Goal: Find specific page/section: Find specific page/section

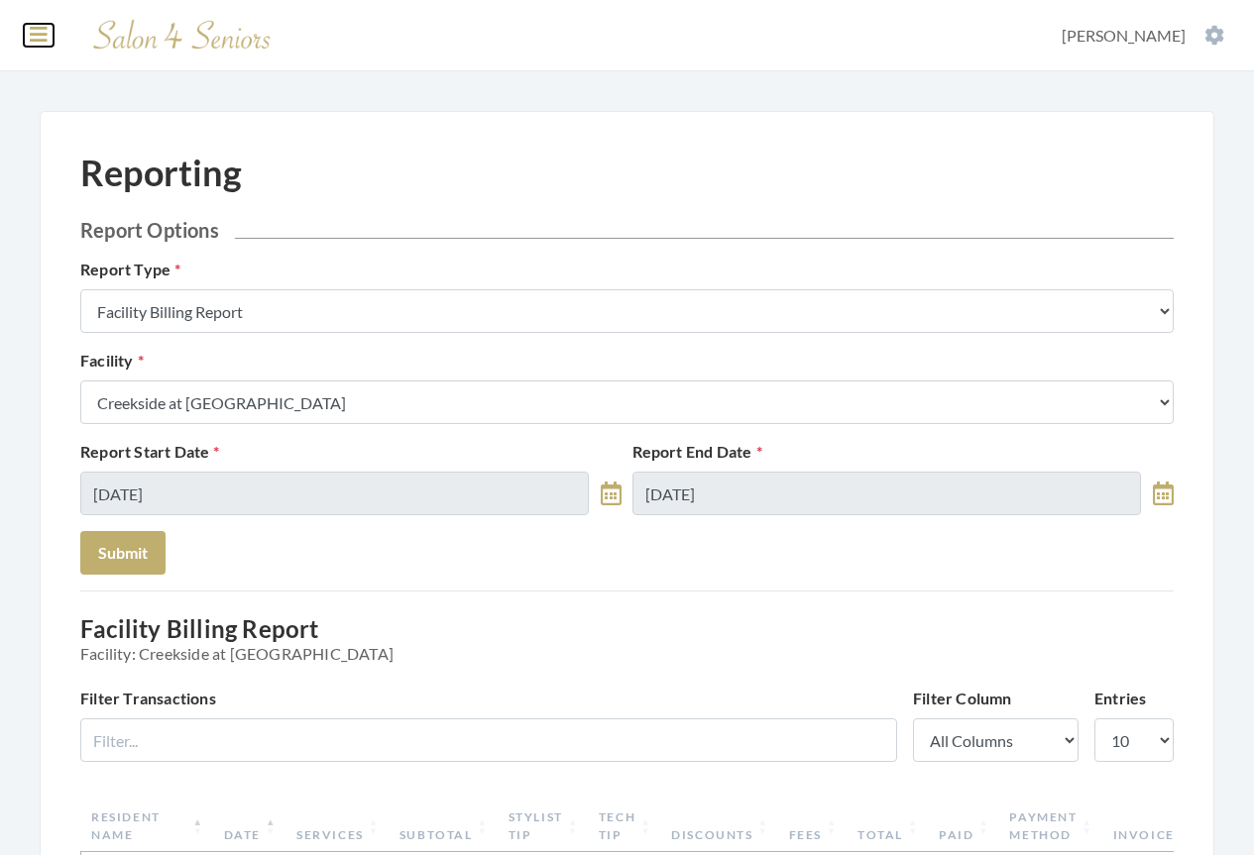
click at [40, 0] on icon at bounding box center [39, 35] width 18 height 20
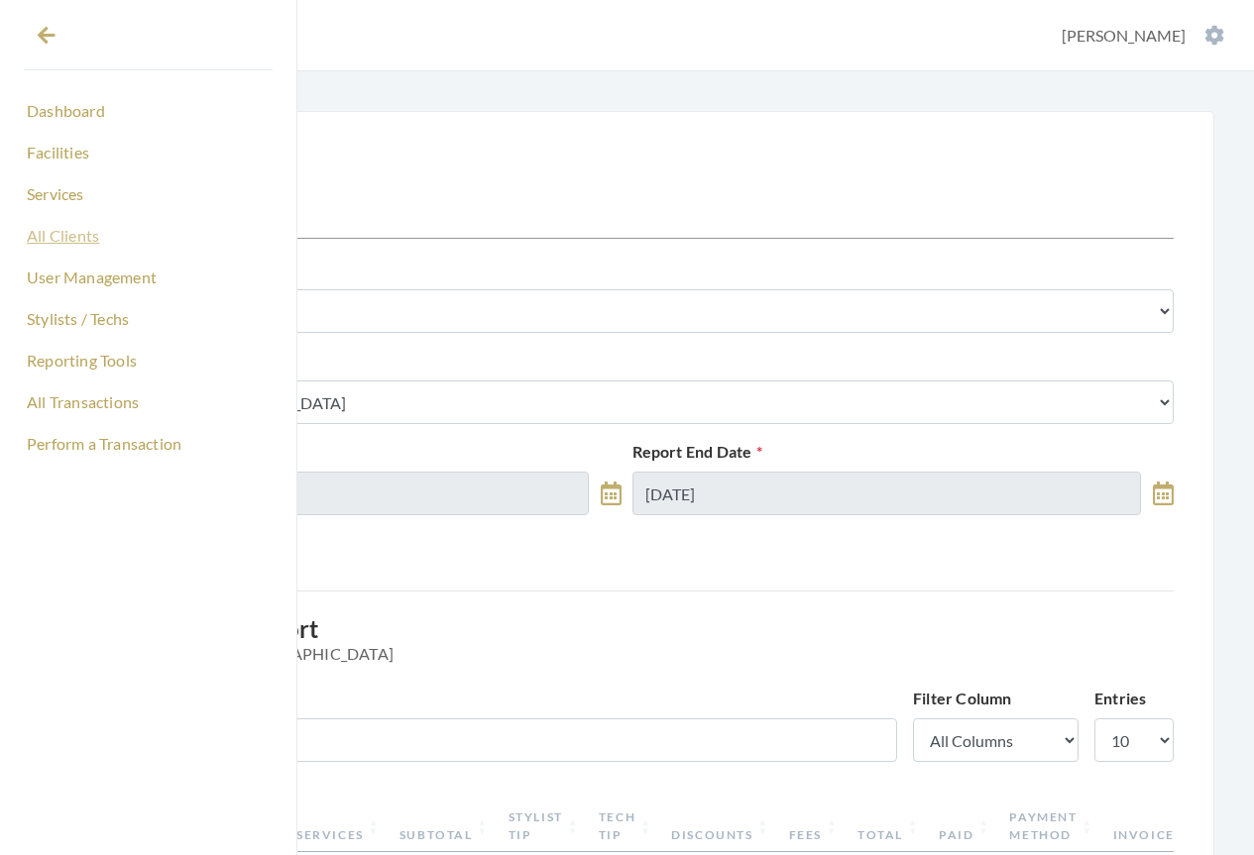
click at [61, 0] on link "All Clients" at bounding box center [148, 236] width 249 height 34
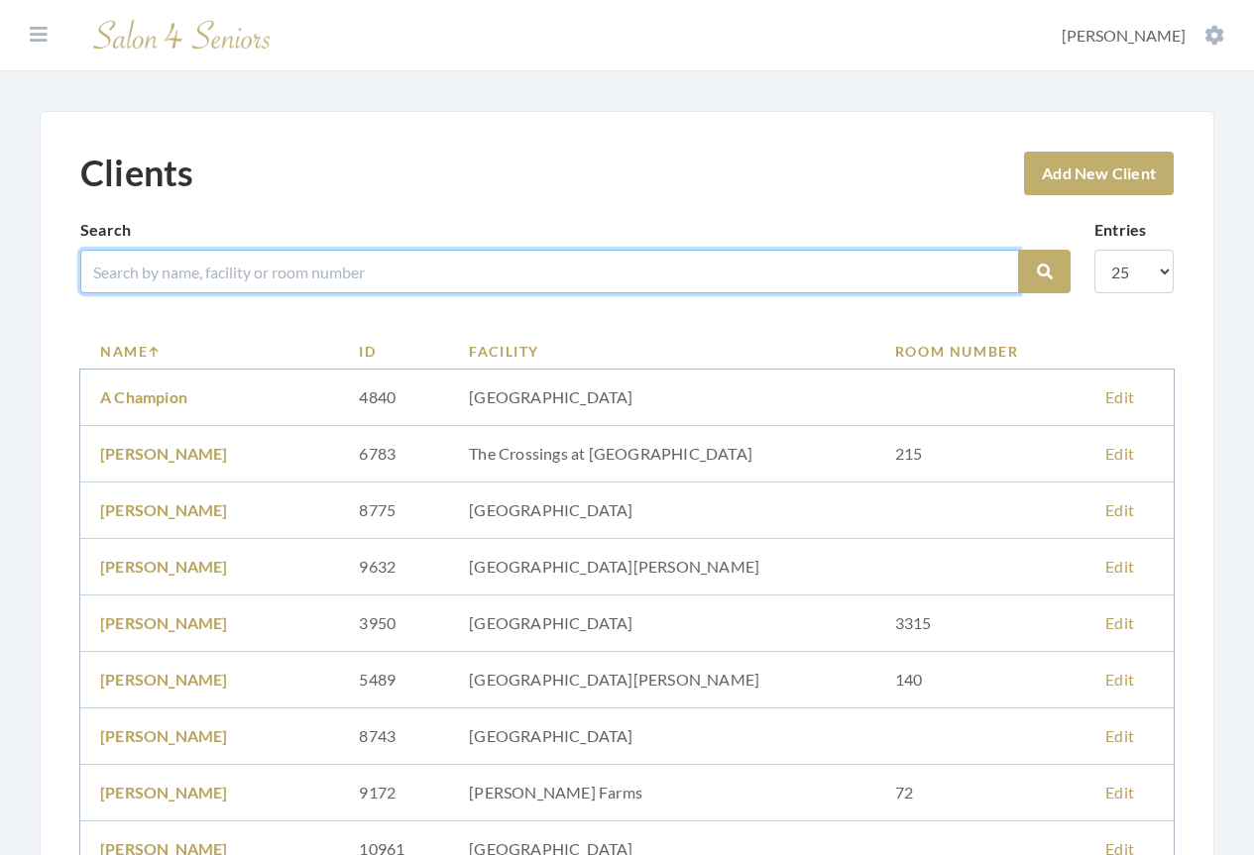
click at [204, 276] on input "search" at bounding box center [549, 272] width 938 height 44
type input "[PERSON_NAME]"
click at [1019, 250] on button "Search" at bounding box center [1045, 272] width 52 height 44
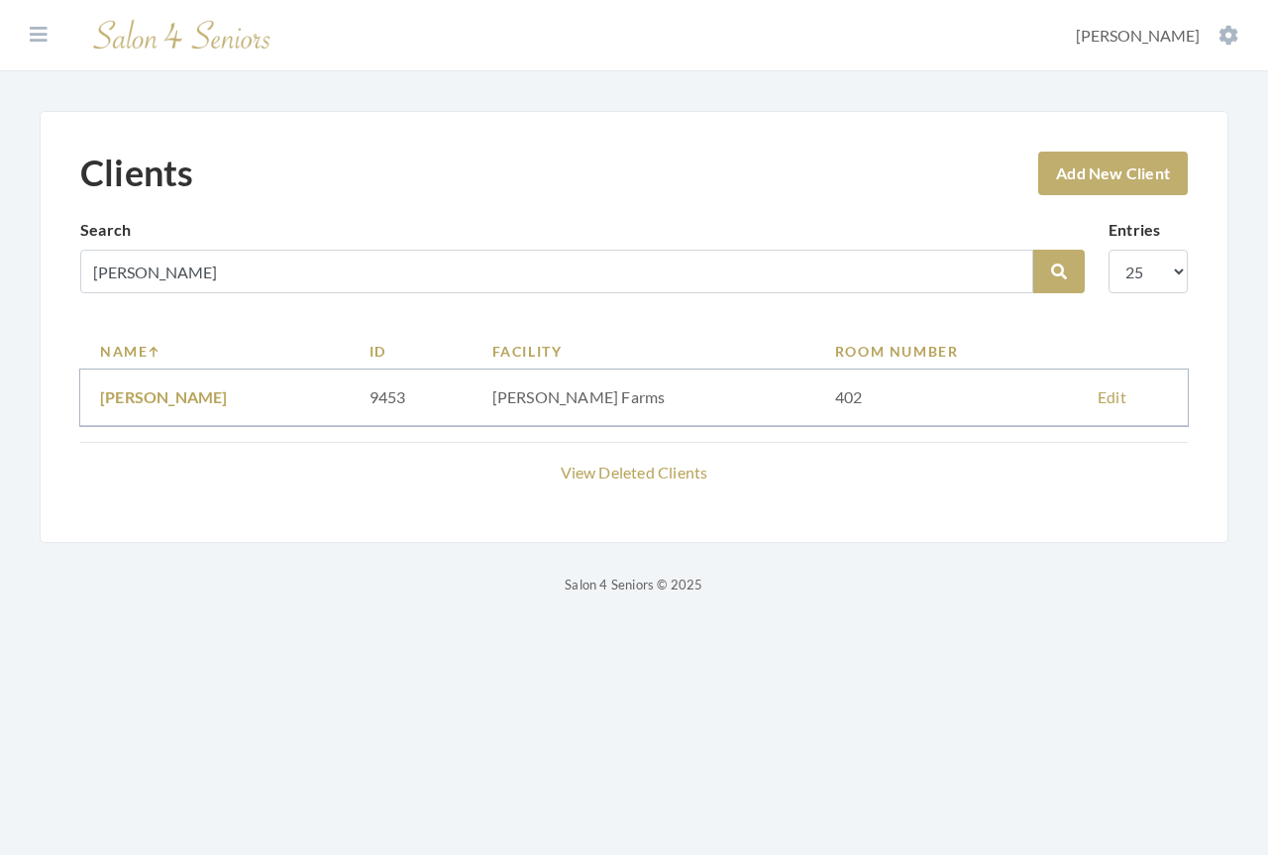
click at [163, 407] on td "[PERSON_NAME]" at bounding box center [215, 398] width 270 height 56
click at [163, 403] on link "[PERSON_NAME]" at bounding box center [164, 396] width 128 height 19
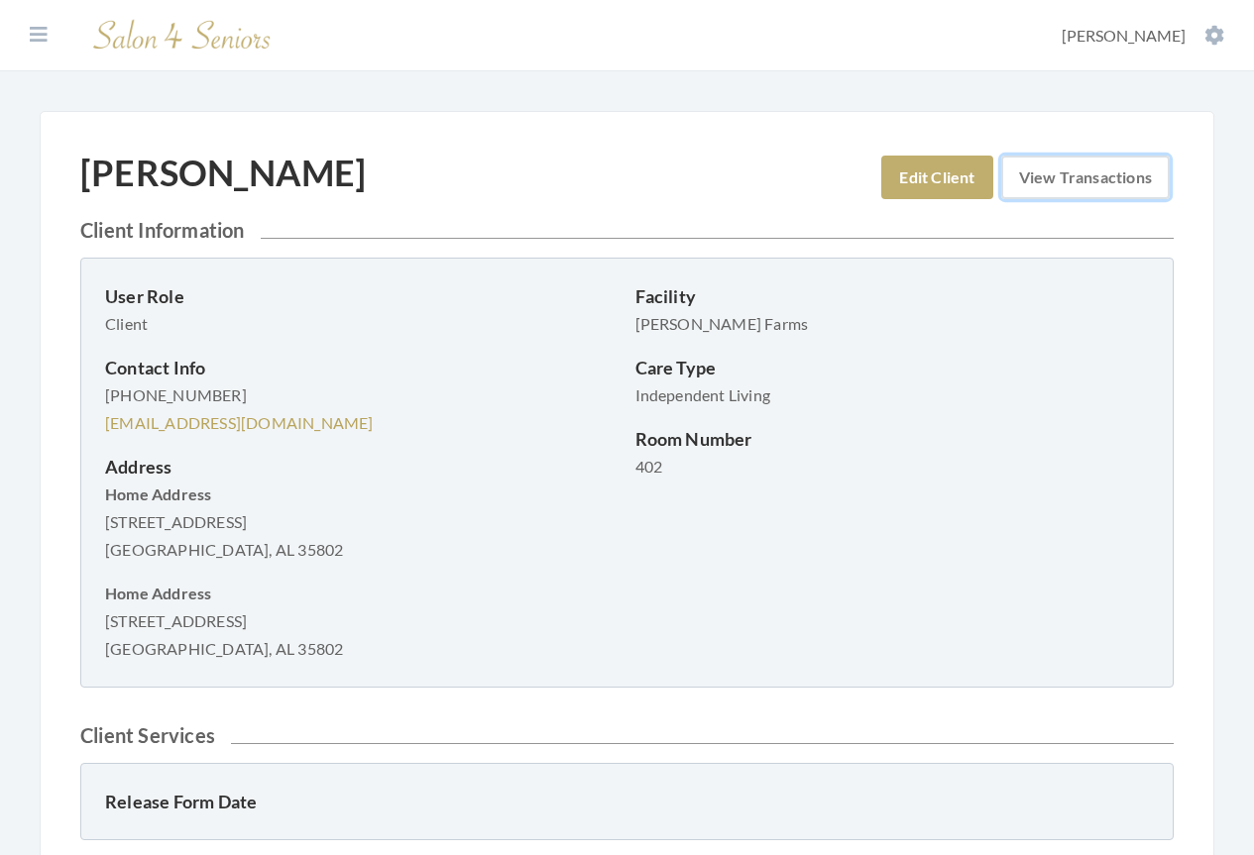
click at [1064, 183] on link "View Transactions" at bounding box center [1085, 178] width 168 height 44
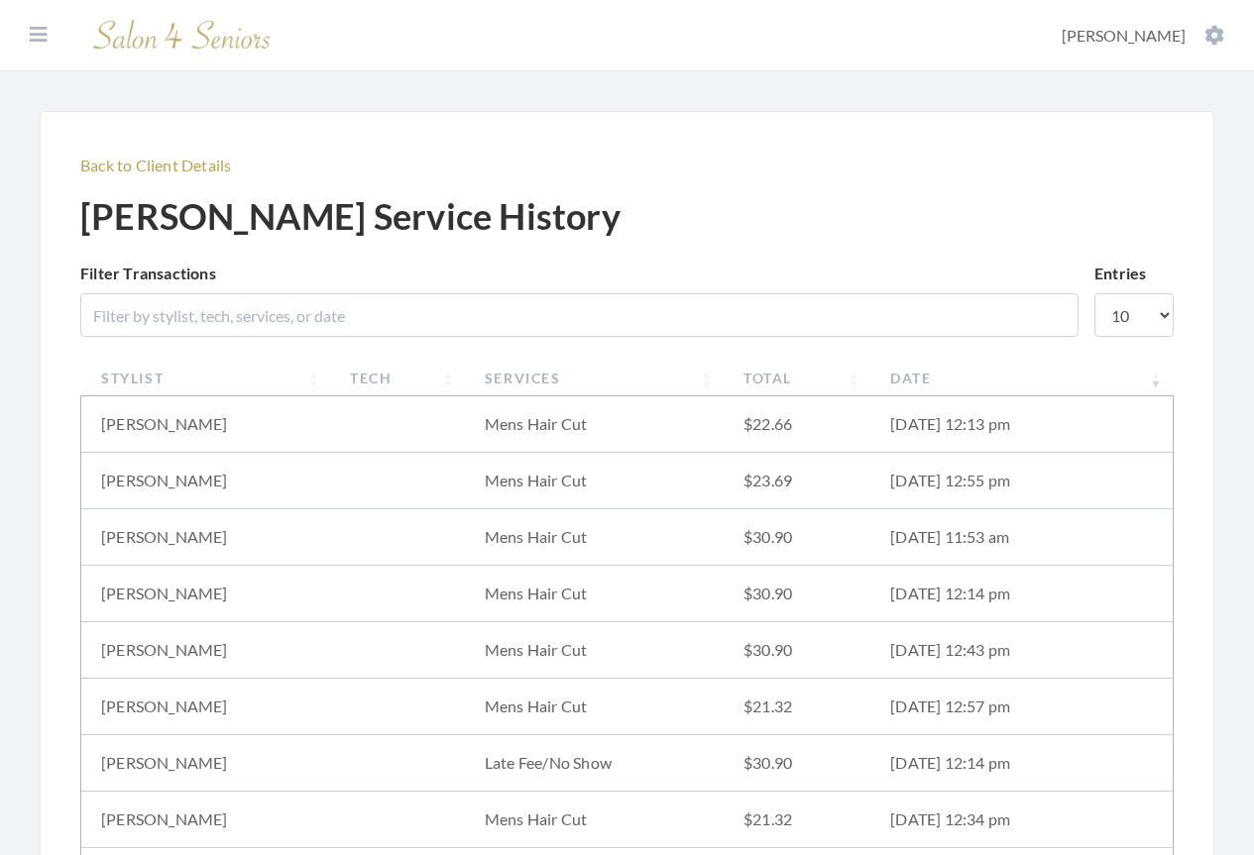
click at [905, 380] on th "Date" at bounding box center [1021, 378] width 302 height 37
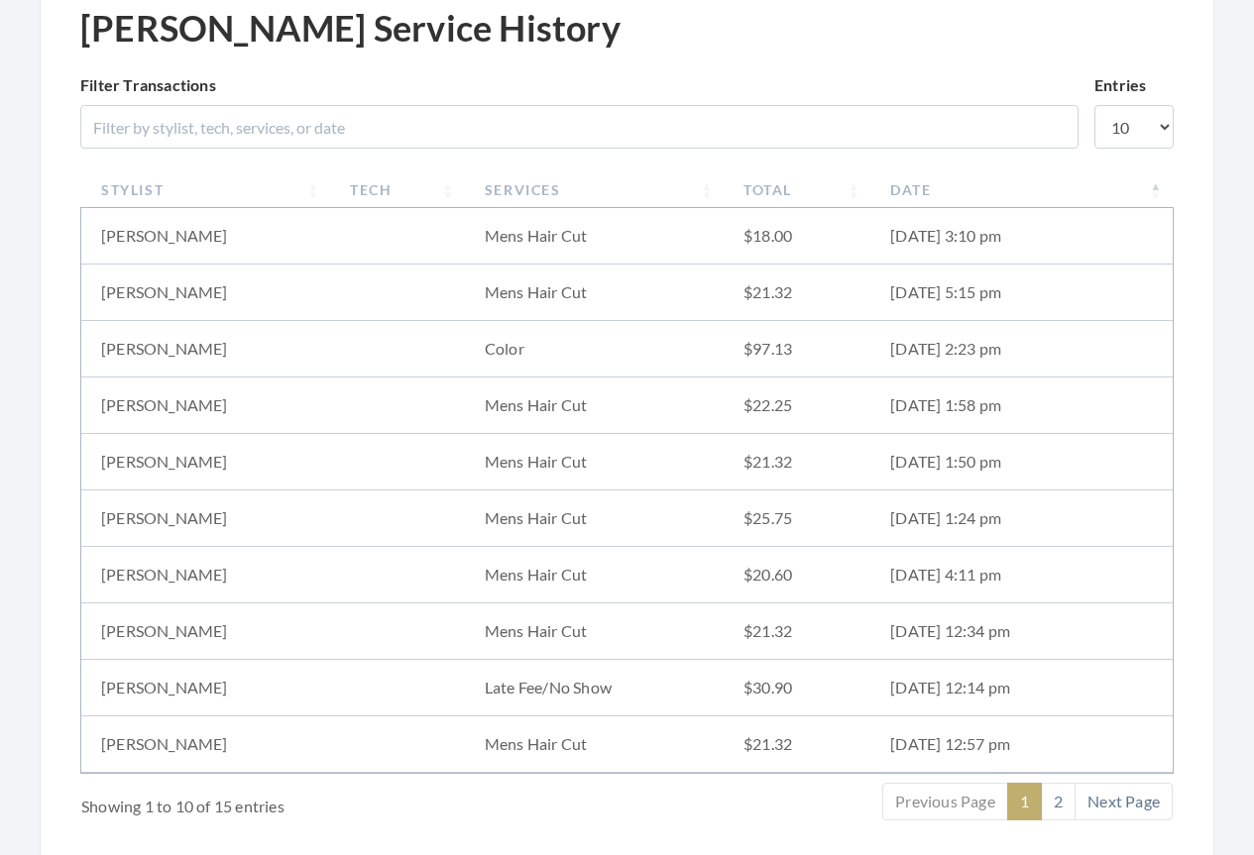
scroll to position [280, 0]
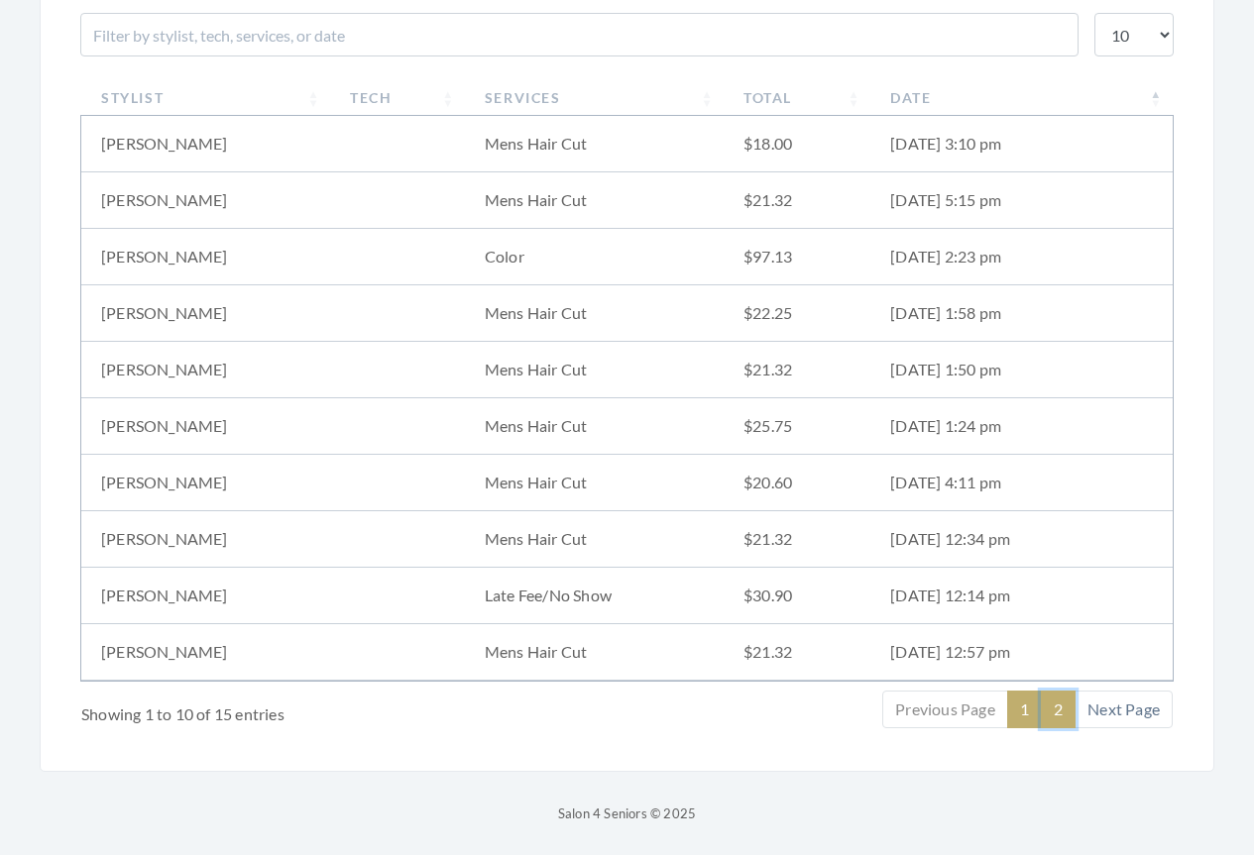
click at [1057, 711] on link "2" at bounding box center [1058, 710] width 35 height 38
